Goal: Navigation & Orientation: Find specific page/section

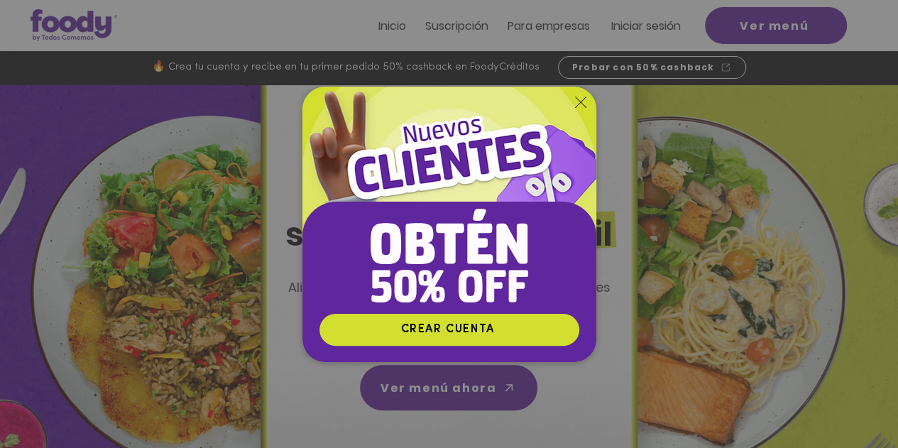
click at [573, 106] on div "CREAR CUENTA" at bounding box center [449, 224] width 294 height 275
click at [577, 99] on icon "Volver al sitio" at bounding box center [580, 102] width 11 height 11
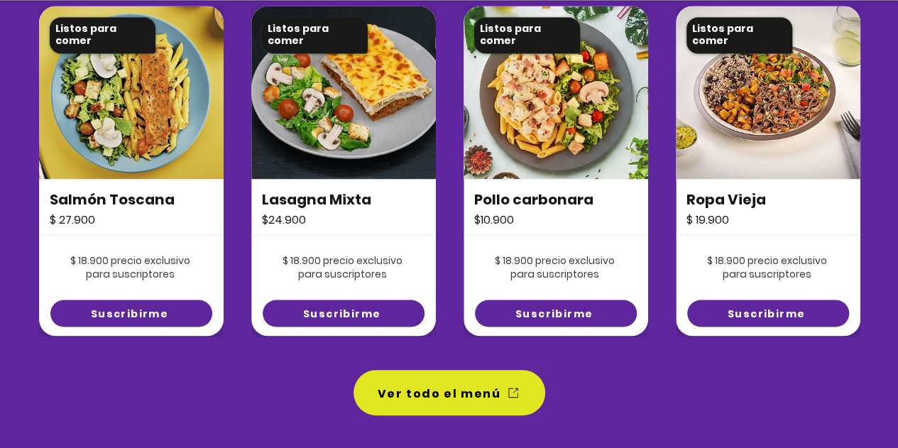
scroll to position [1135, 0]
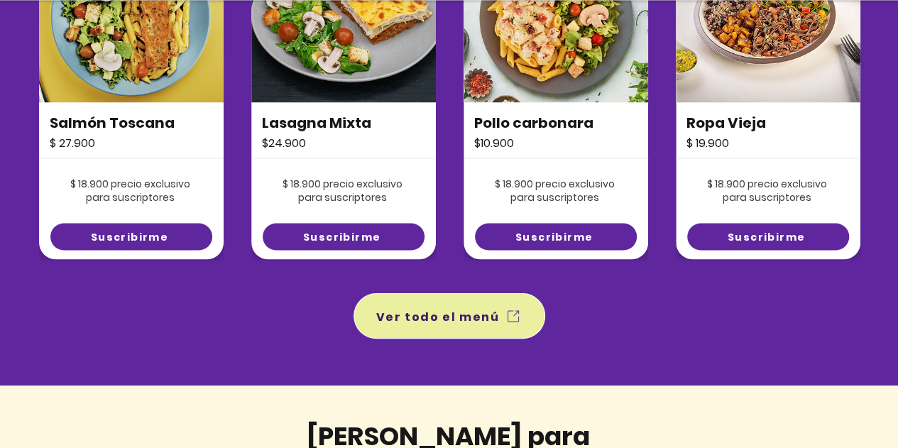
click at [392, 320] on span "Ver todo el menú" at bounding box center [437, 316] width 123 height 18
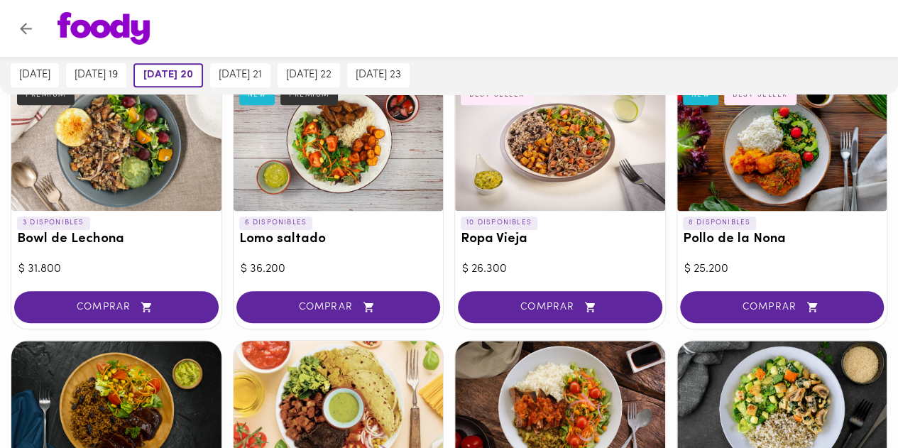
scroll to position [238, 0]
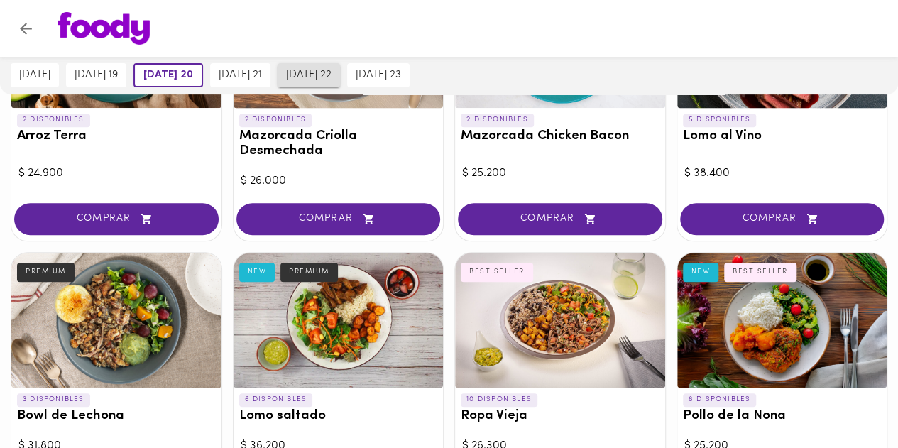
click at [331, 73] on span "viernes 22" at bounding box center [308, 75] width 45 height 13
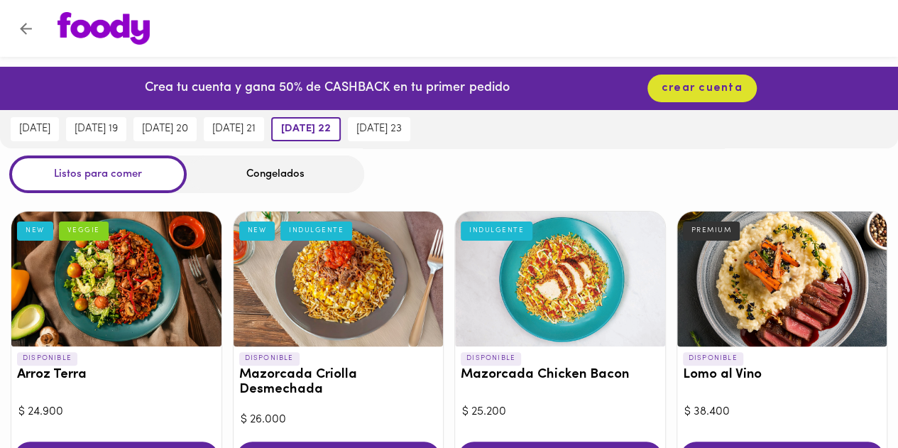
scroll to position [0, 0]
click at [92, 29] on img at bounding box center [103, 28] width 92 height 33
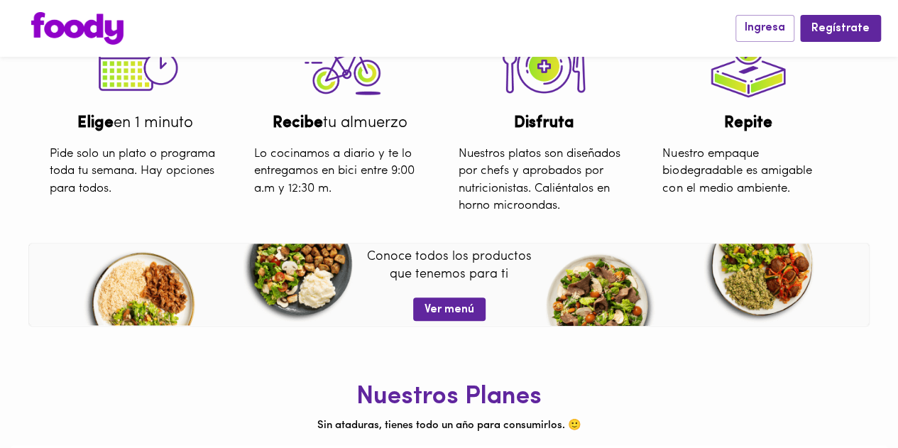
scroll to position [277, 0]
